Goal: Task Accomplishment & Management: Manage account settings

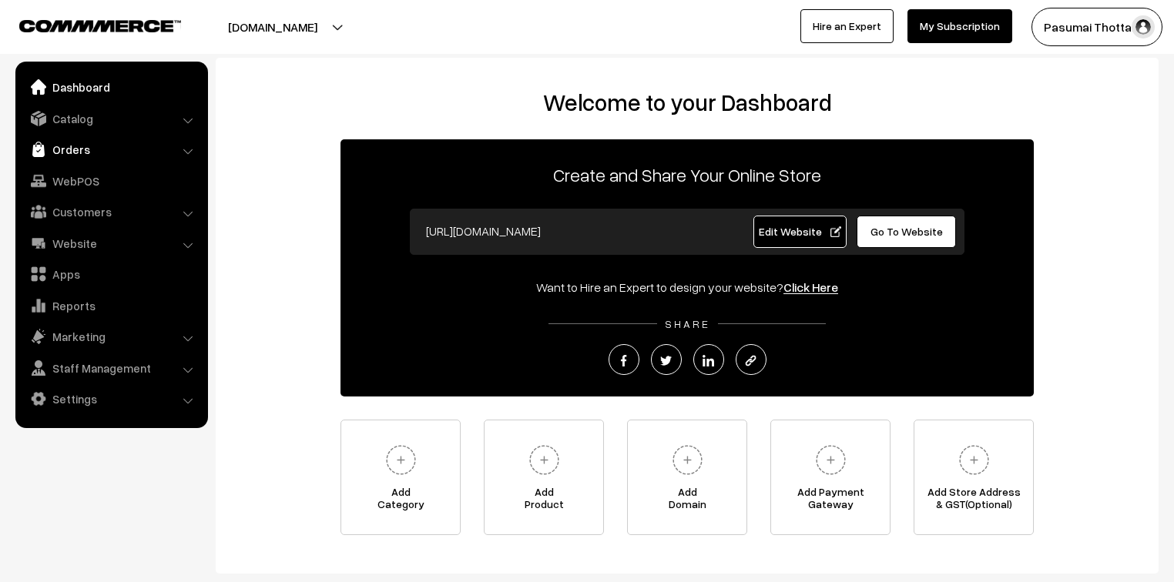
click at [71, 153] on link "Orders" at bounding box center [110, 150] width 183 height 28
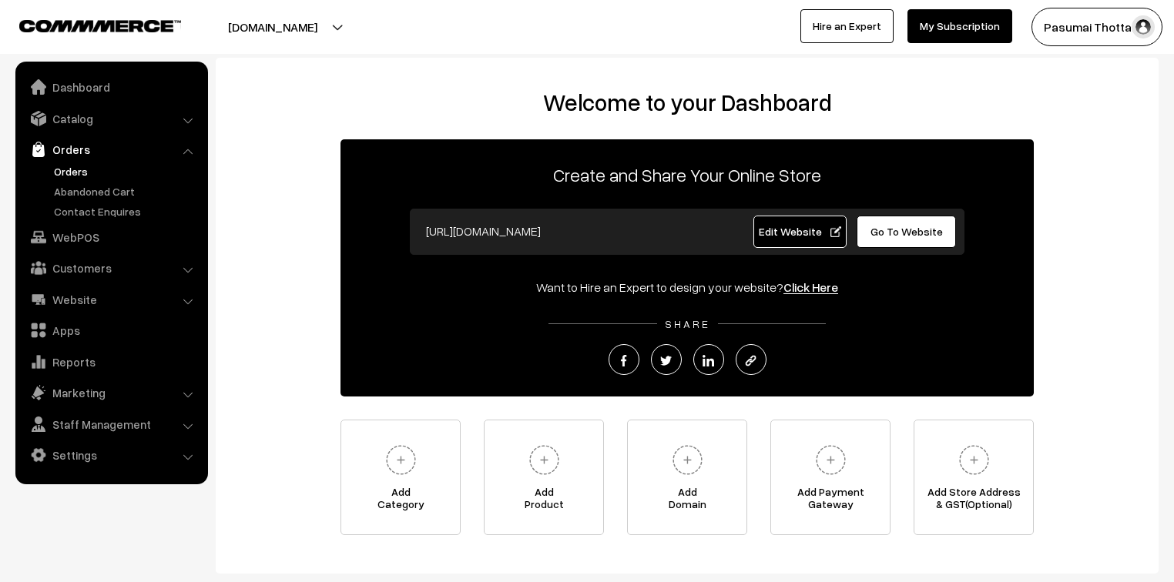
click at [83, 169] on link "Orders" at bounding box center [126, 171] width 153 height 16
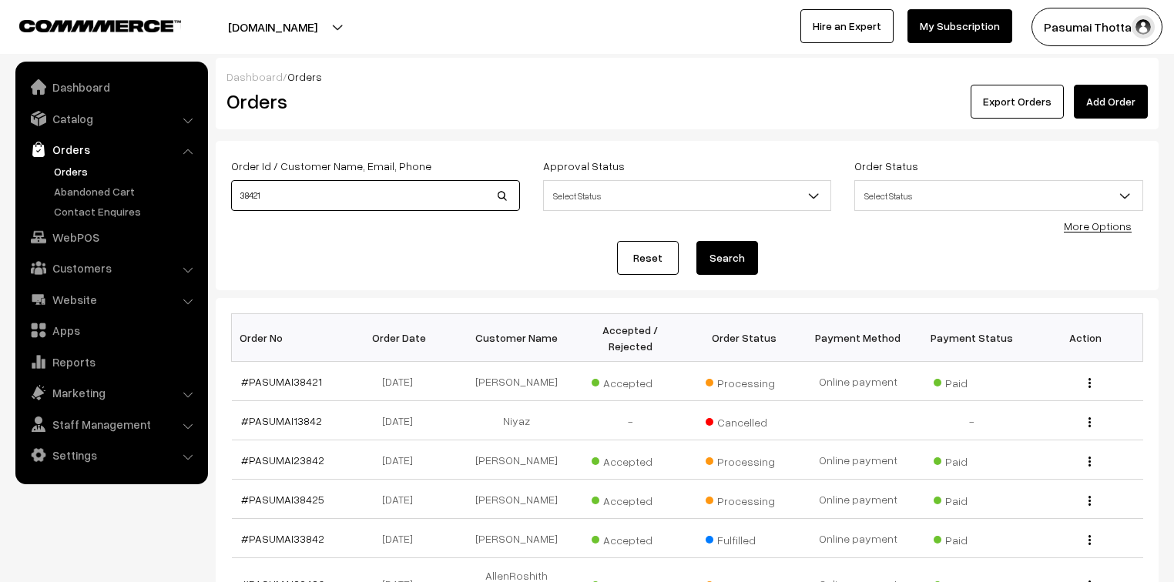
click at [337, 208] on input "38421" at bounding box center [375, 195] width 289 height 31
type input "38428"
click at [696, 241] on button "Search" at bounding box center [727, 258] width 62 height 34
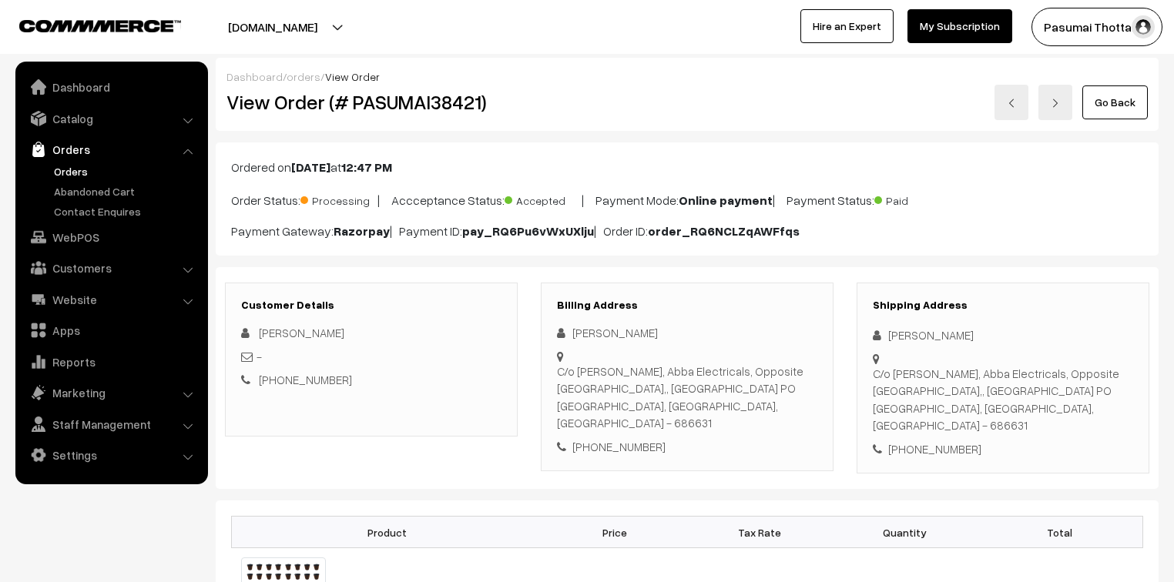
scroll to position [185, 0]
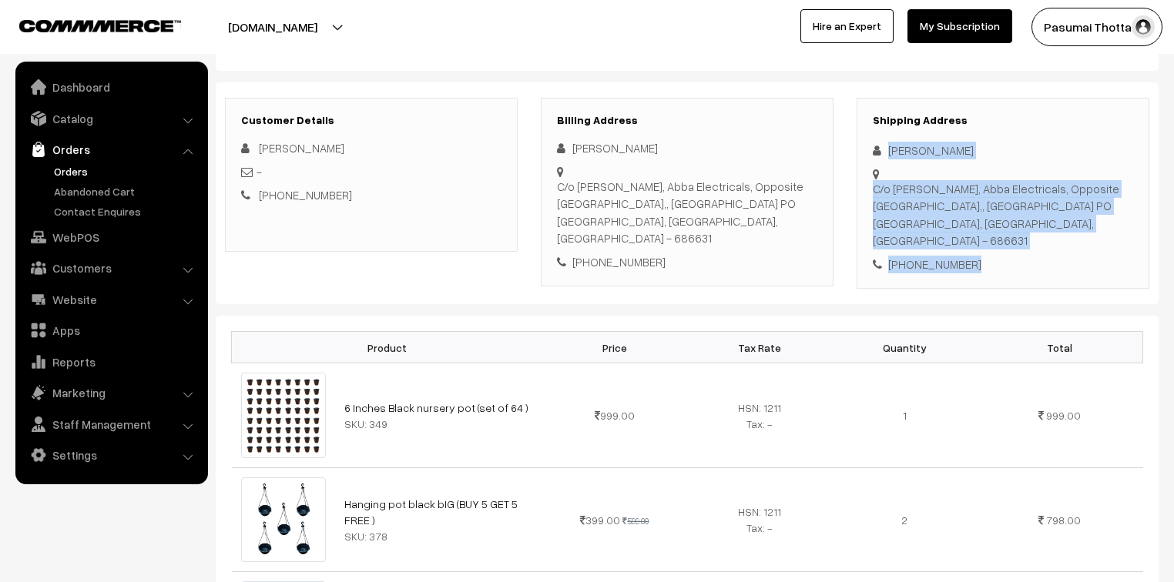
drag, startPoint x: 885, startPoint y: 156, endPoint x: 968, endPoint y: 256, distance: 129.7
click at [968, 256] on div "Shipping Address Manuraj Karthika C/o Deepthi Baiju, Abba Electricals, Opposite…" at bounding box center [1003, 194] width 293 height 192
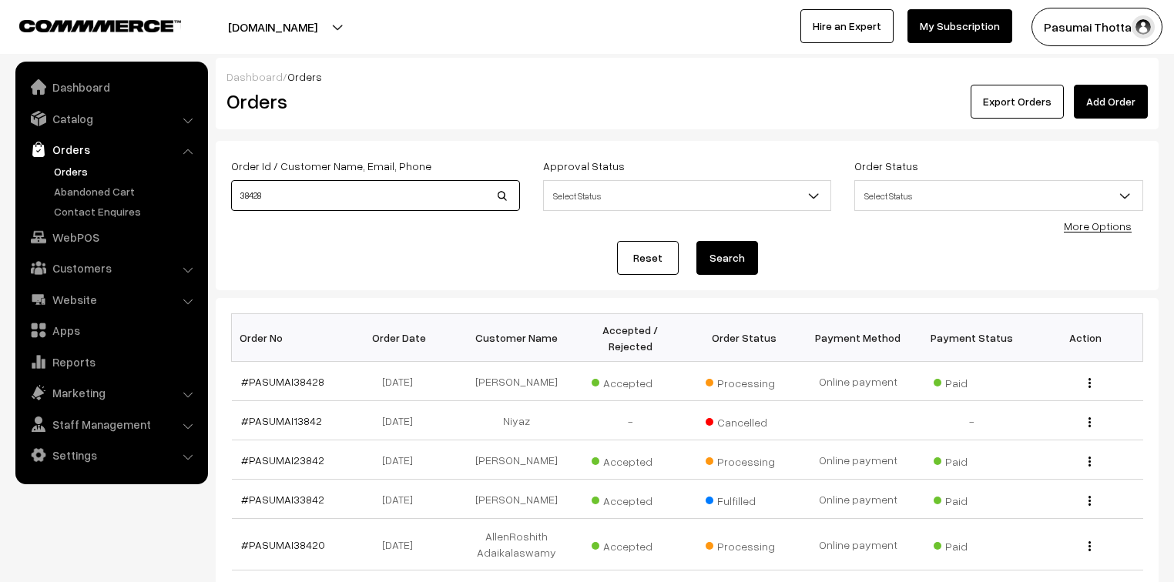
drag, startPoint x: 284, startPoint y: 196, endPoint x: 259, endPoint y: 194, distance: 24.8
click at [259, 194] on input "38428" at bounding box center [375, 195] width 289 height 31
type input "38416"
click at [696, 241] on button "Search" at bounding box center [727, 258] width 62 height 34
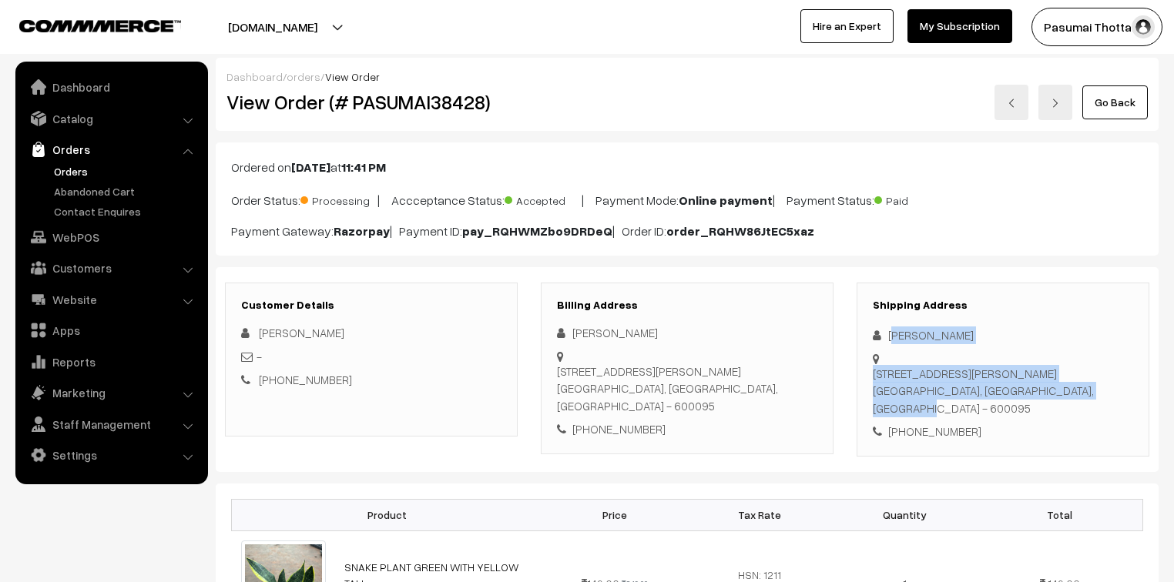
drag, startPoint x: 893, startPoint y: 334, endPoint x: 951, endPoint y: 400, distance: 87.8
click at [951, 400] on div "Shipping Address Madhuri M Flat 34, block 3, dabc gokulam phase1,, Sreeram naga…" at bounding box center [1003, 370] width 293 height 174
click at [951, 401] on div "Flat 34, block 3, dabc gokulam phase1,, Sreeram nagar main road, nolambur Chenn…" at bounding box center [1003, 391] width 260 height 52
drag, startPoint x: 887, startPoint y: 334, endPoint x: 986, endPoint y: 433, distance: 139.5
click at [986, 433] on div "Shipping Address Madhuri M Flat 34, block 3, dabc gokulam phase1,, Sreeram naga…" at bounding box center [1003, 370] width 293 height 174
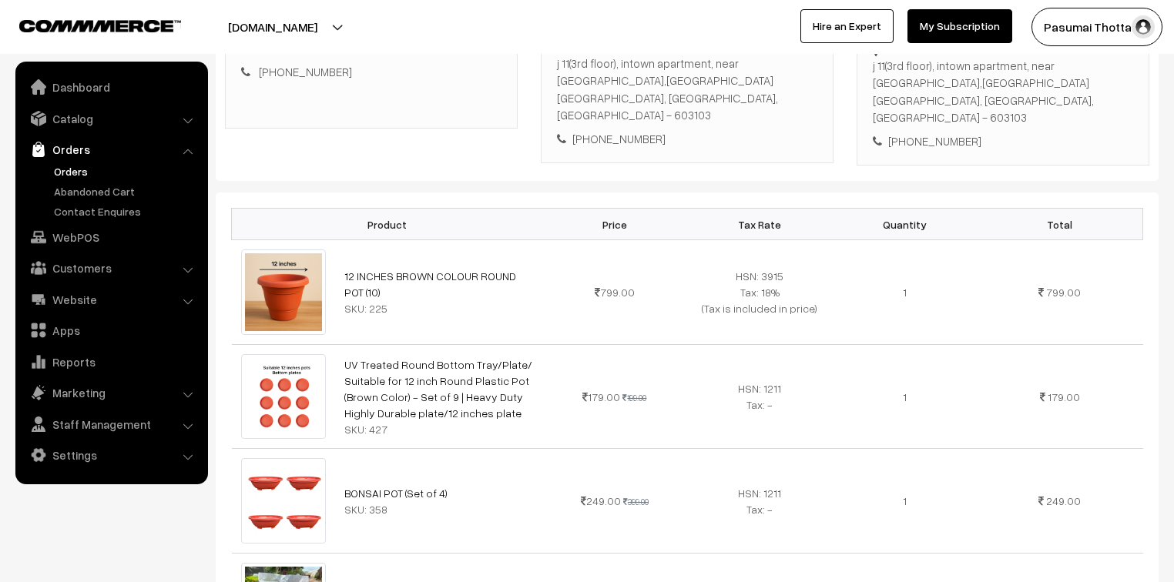
scroll to position [185, 0]
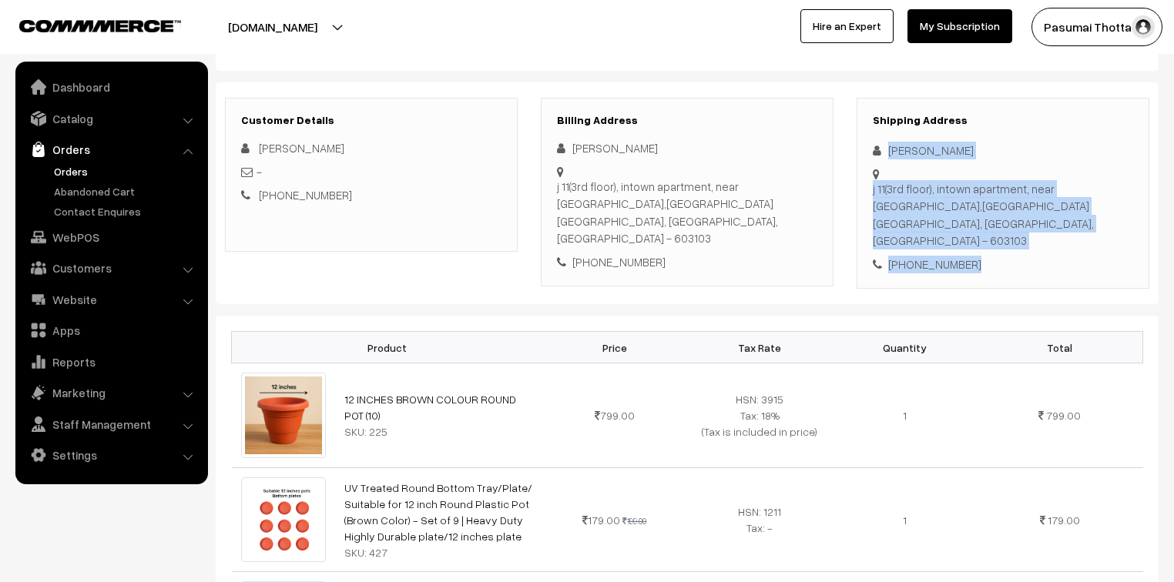
drag, startPoint x: 887, startPoint y: 153, endPoint x: 978, endPoint y: 253, distance: 136.3
click at [978, 253] on div "Shipping Address [PERSON_NAME] j 11(3rd floor), intown apartment, near [GEOGRAP…" at bounding box center [1003, 194] width 293 height 192
